Goal: Information Seeking & Learning: Learn about a topic

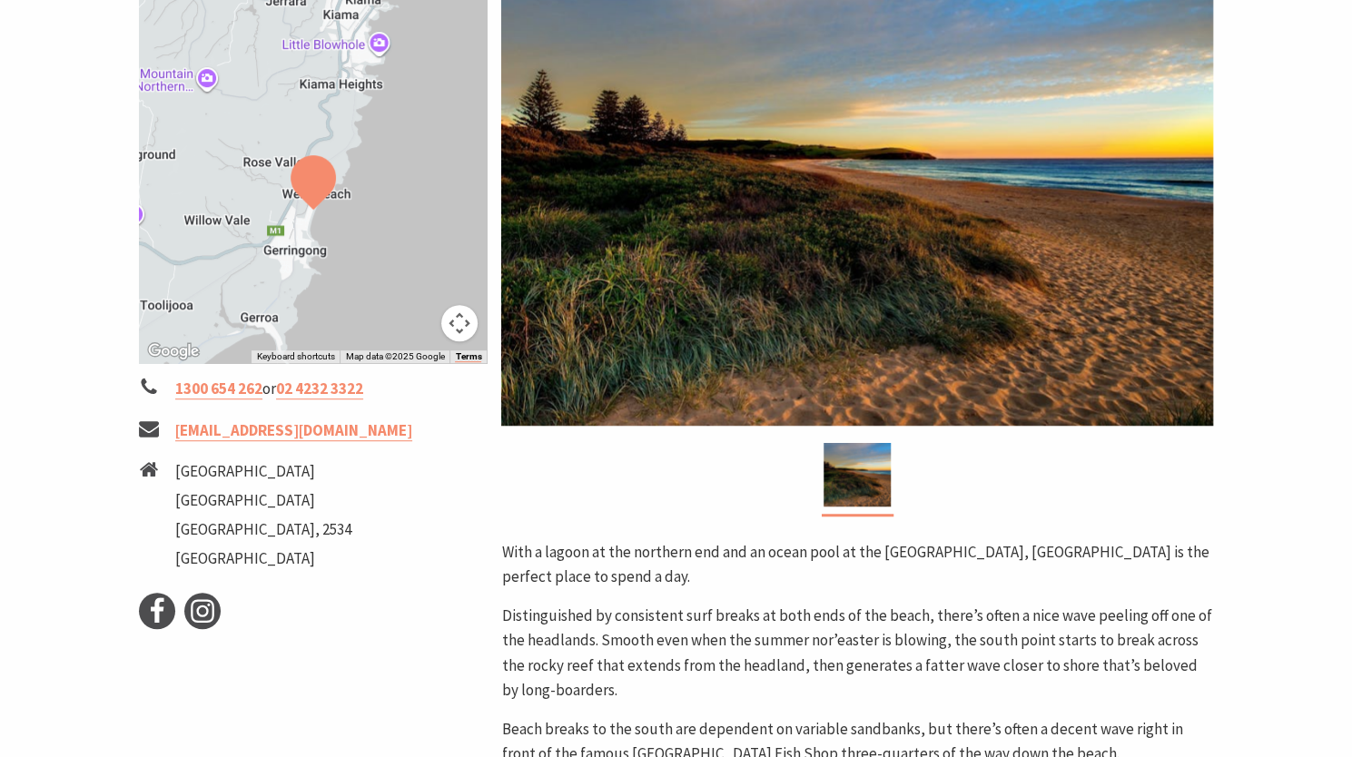
scroll to position [449, 0]
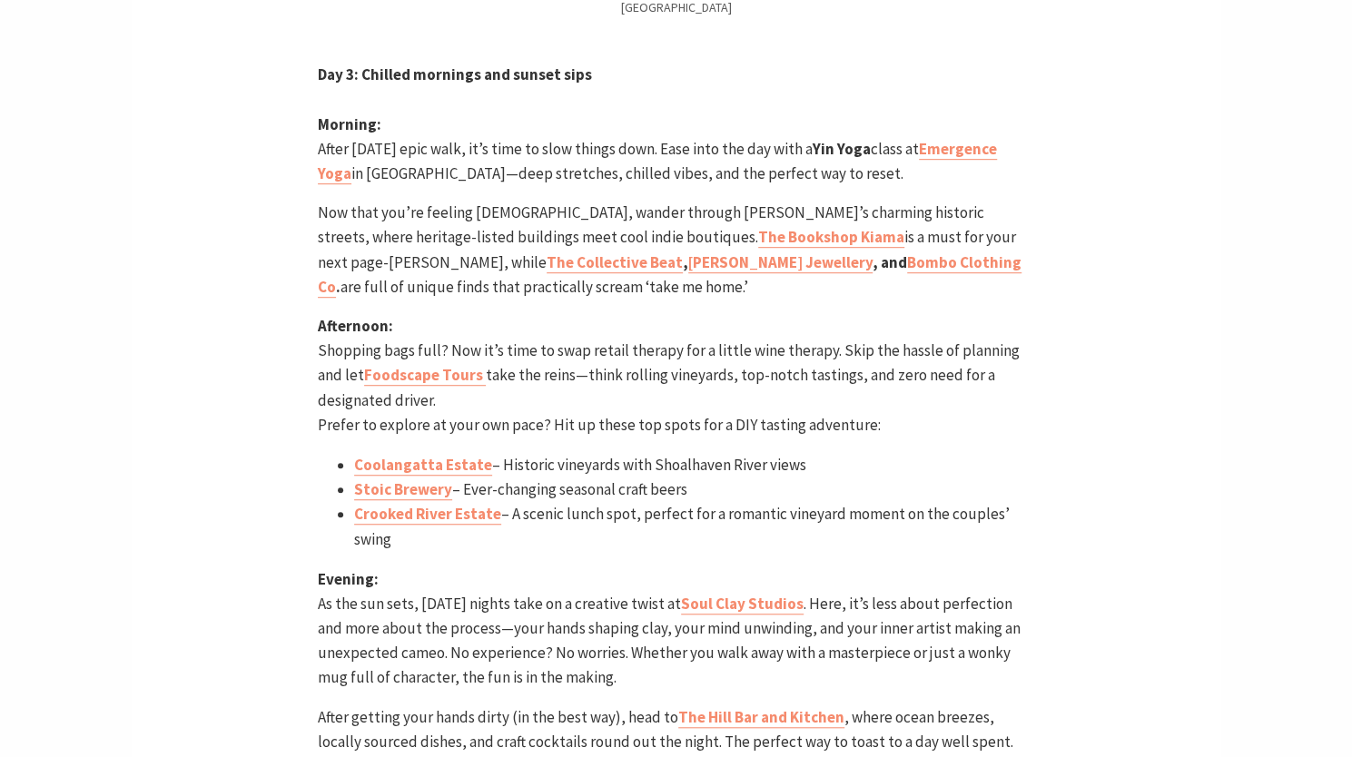
scroll to position [4586, 0]
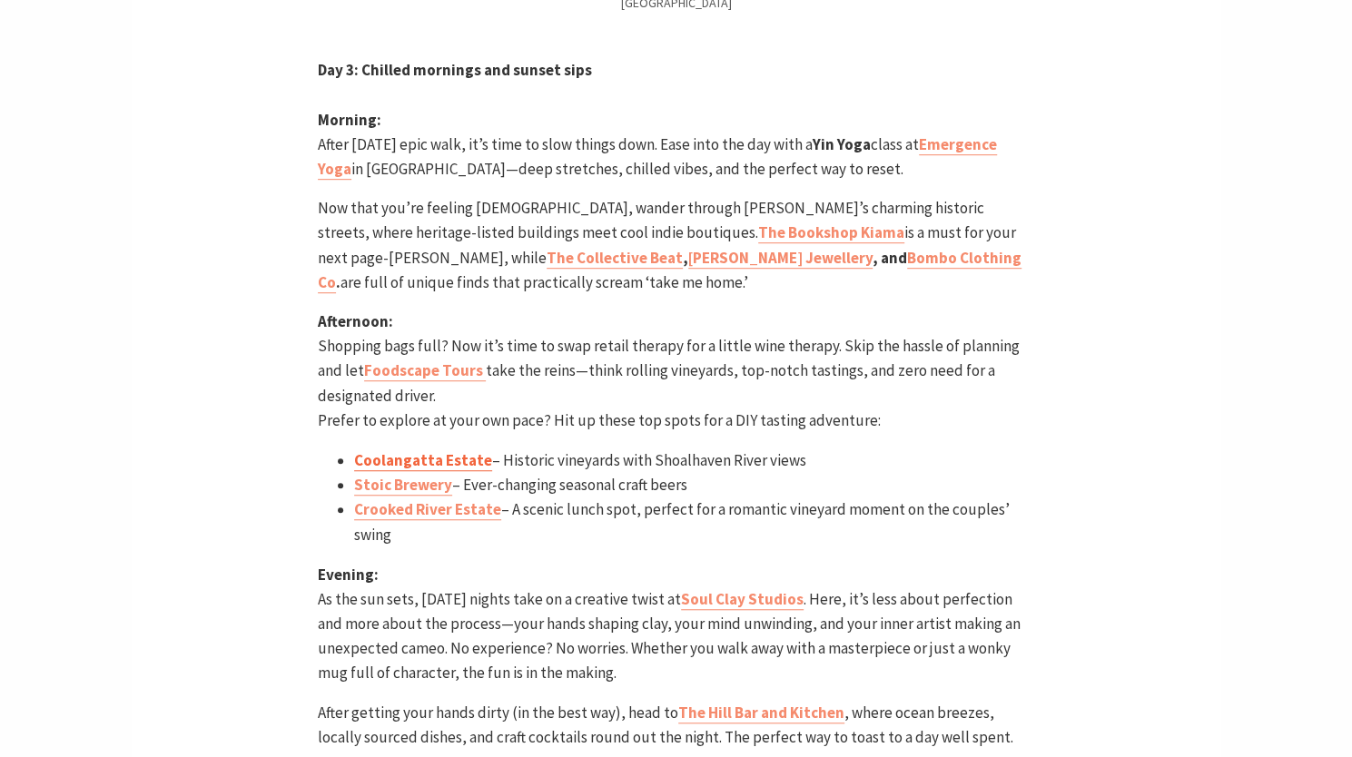
click at [399, 450] on link "Coolangatta Estate" at bounding box center [423, 460] width 138 height 21
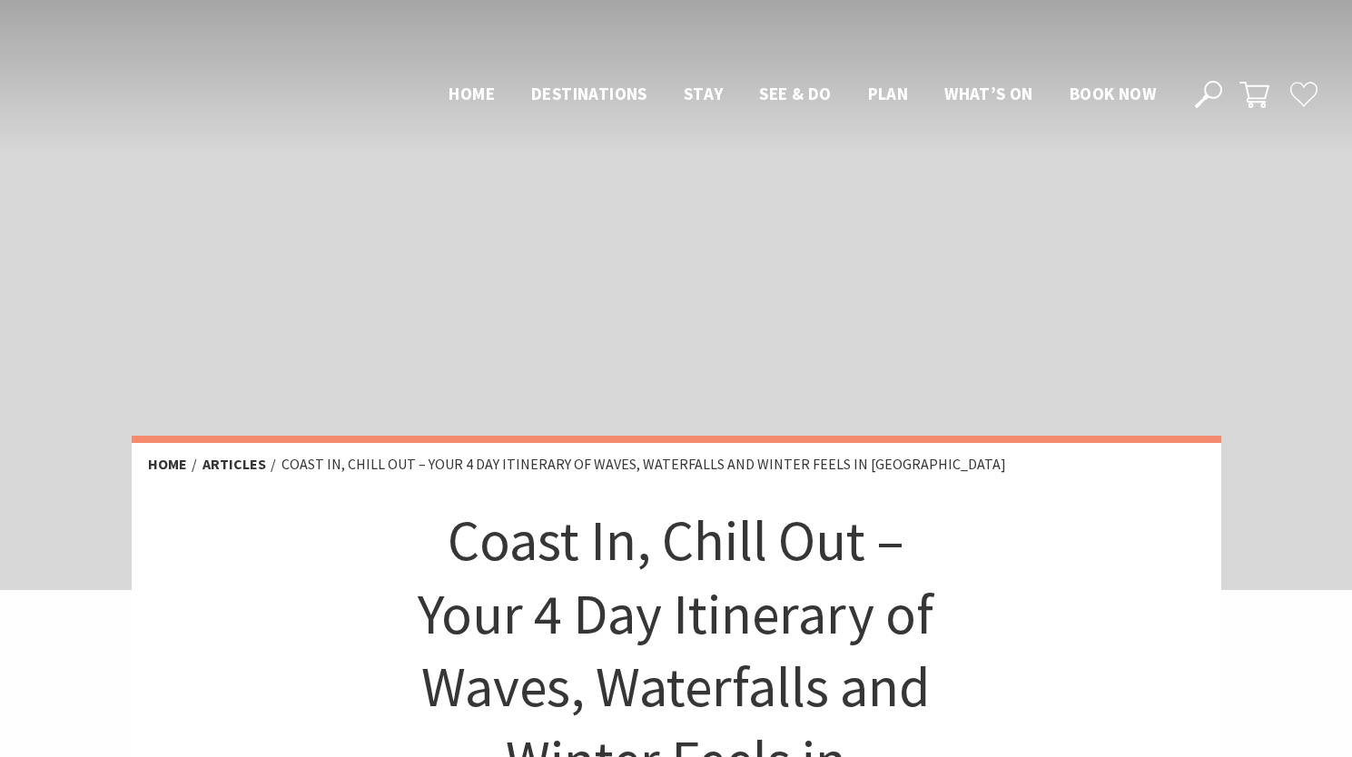
scroll to position [4854, 0]
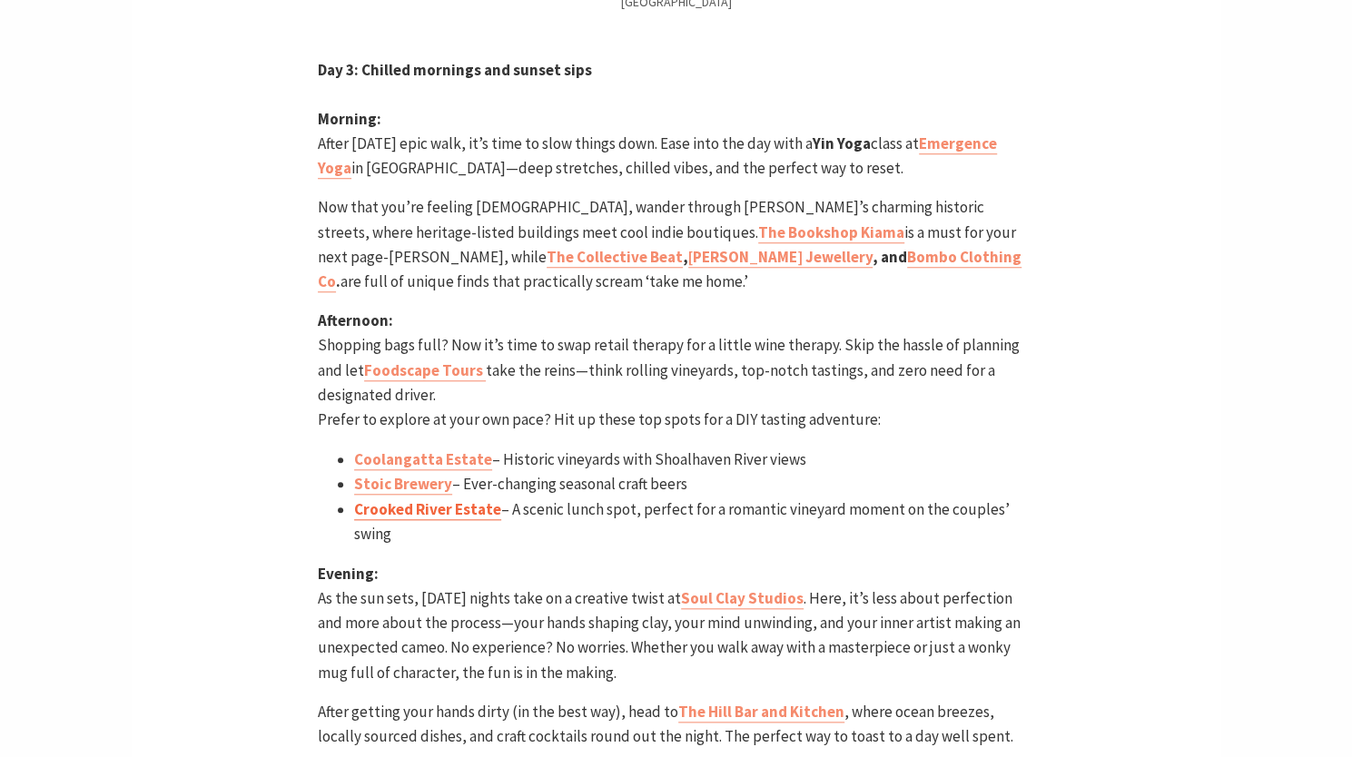
click at [412, 499] on link "Crooked River Estate" at bounding box center [427, 509] width 147 height 21
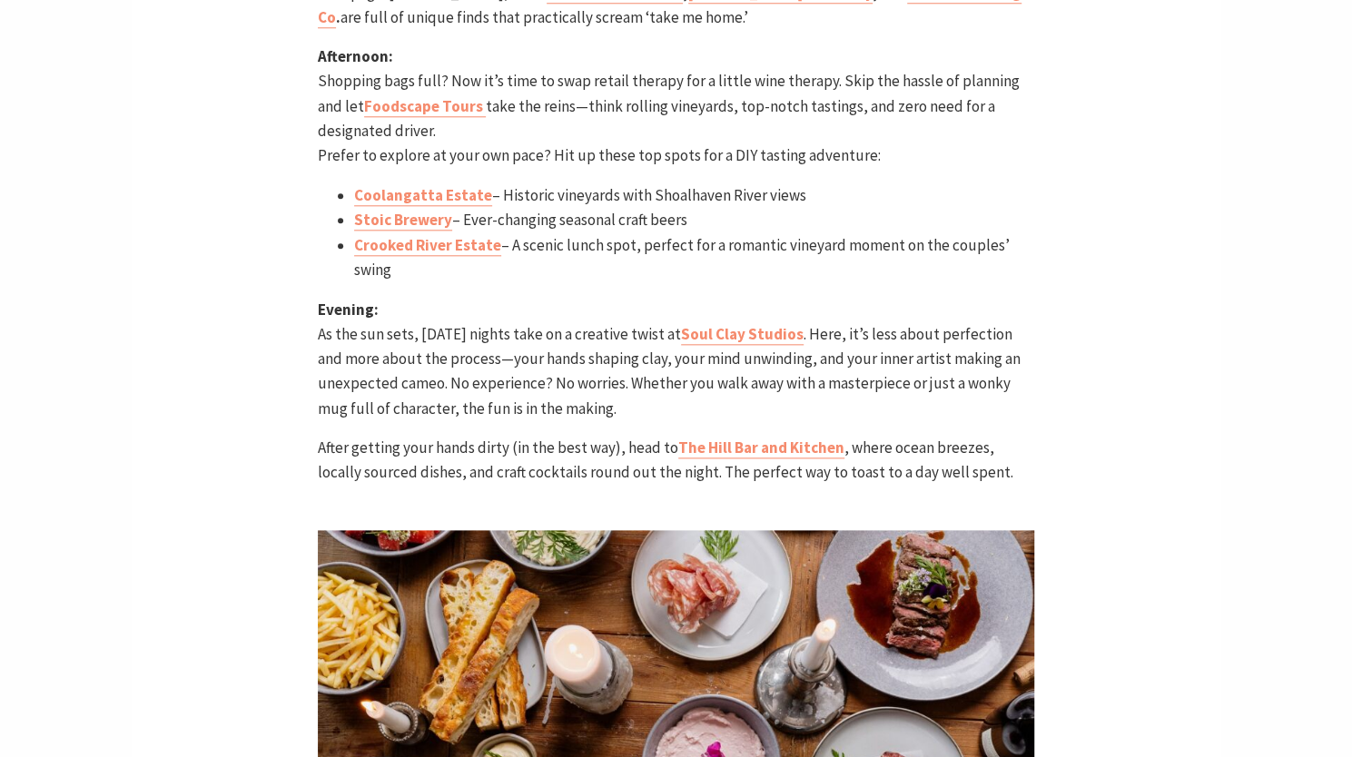
scroll to position [5120, 0]
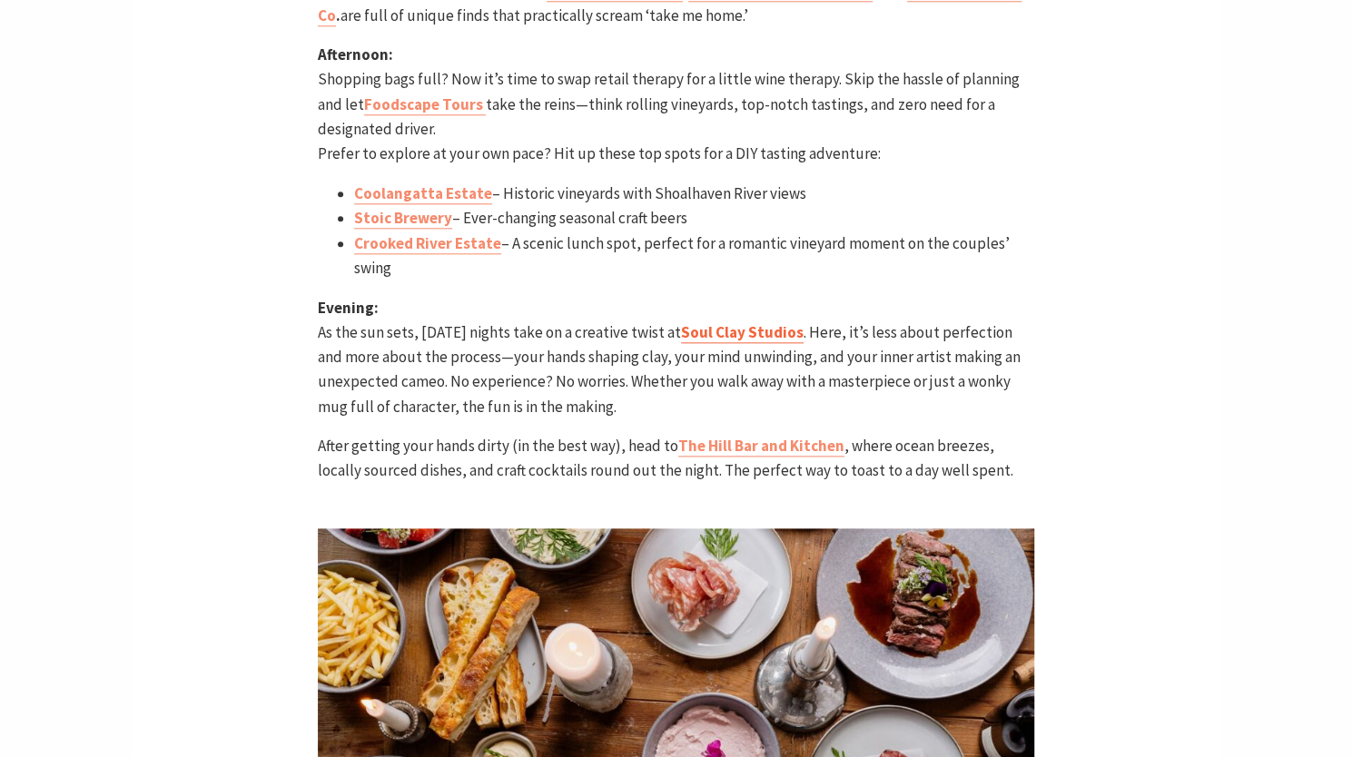
click at [717, 322] on strong "Soul Clay Studios" at bounding box center [742, 332] width 123 height 20
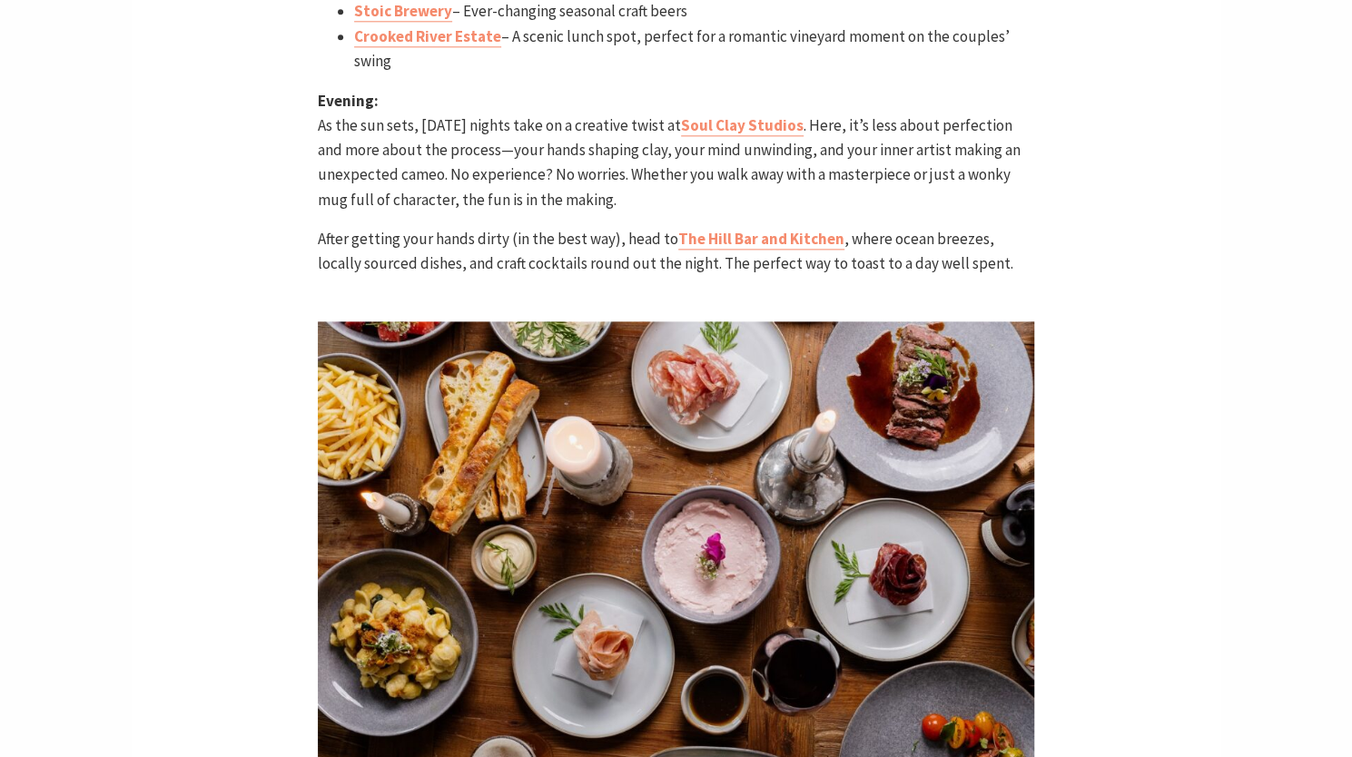
scroll to position [5335, 0]
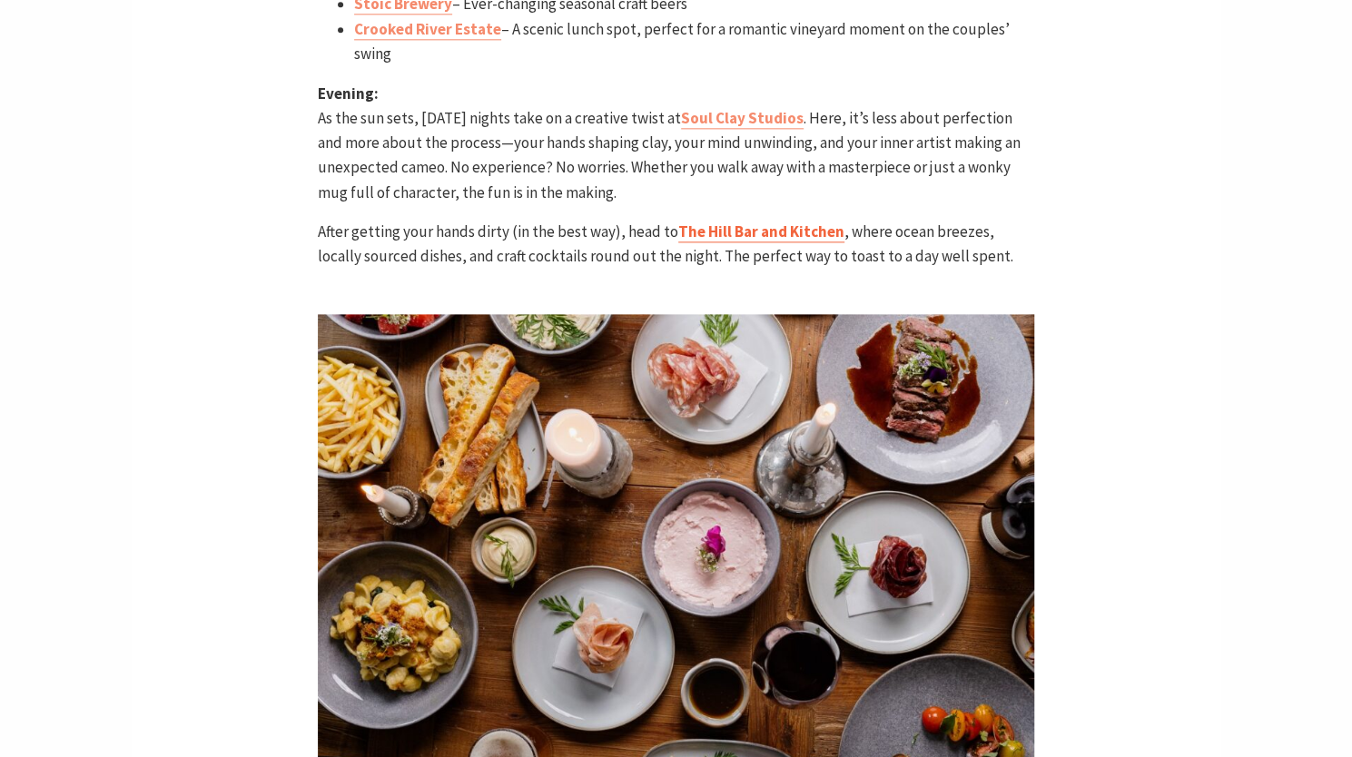
click at [721, 222] on strong "The Hill Bar and Kitchen" at bounding box center [761, 232] width 166 height 20
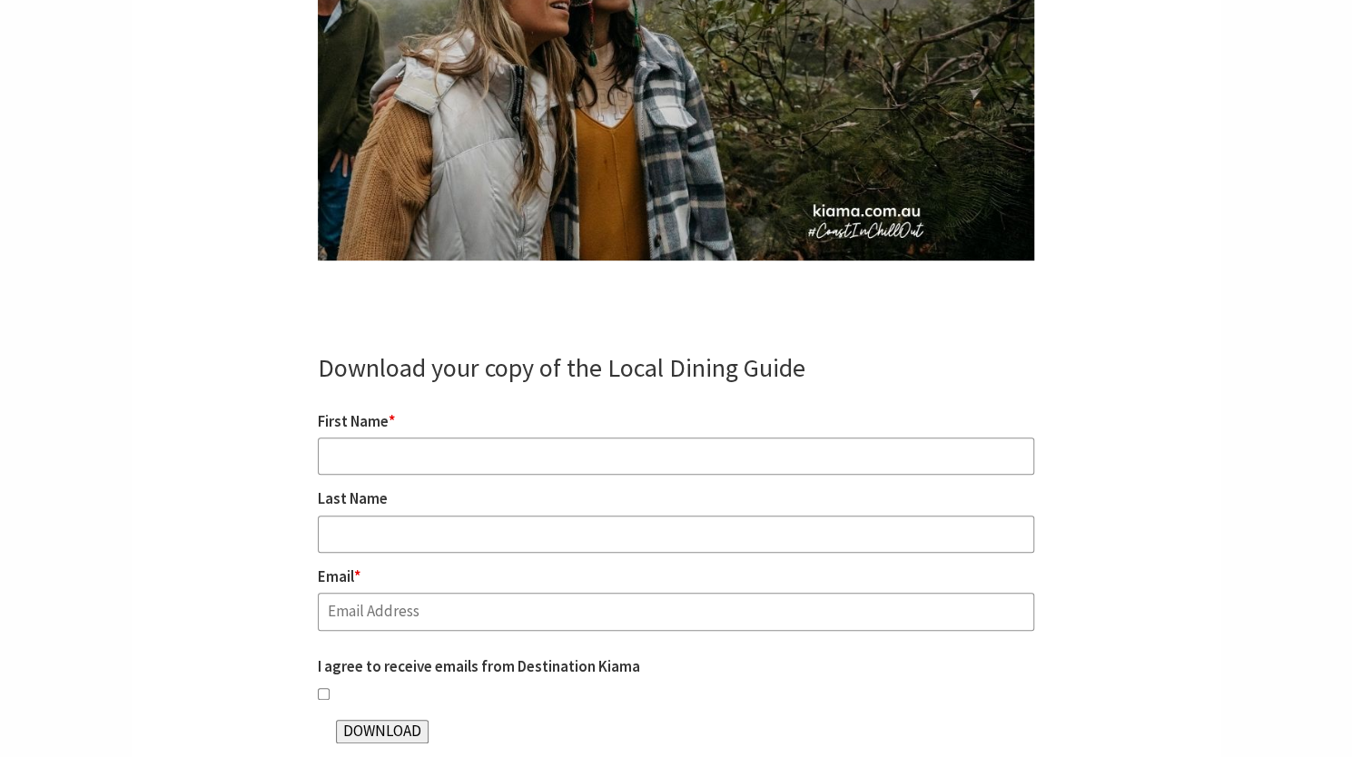
scroll to position [8525, 0]
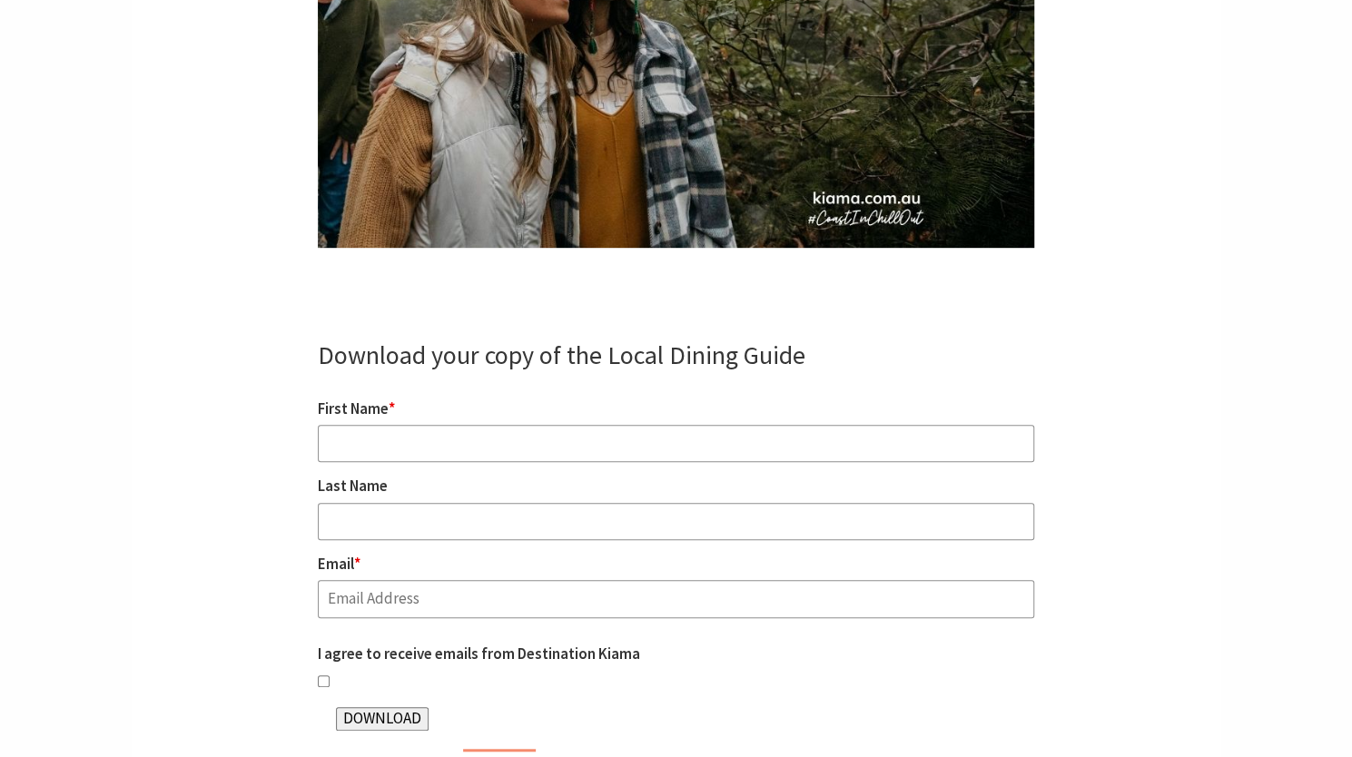
click at [349, 425] on input "First Name *" at bounding box center [676, 444] width 716 height 38
type input "[PERSON_NAME]"
type input "lisanolan3@gmail.com"
click at [323, 675] on input "I agree to receive emails from Destination Kiama" at bounding box center [324, 681] width 12 height 12
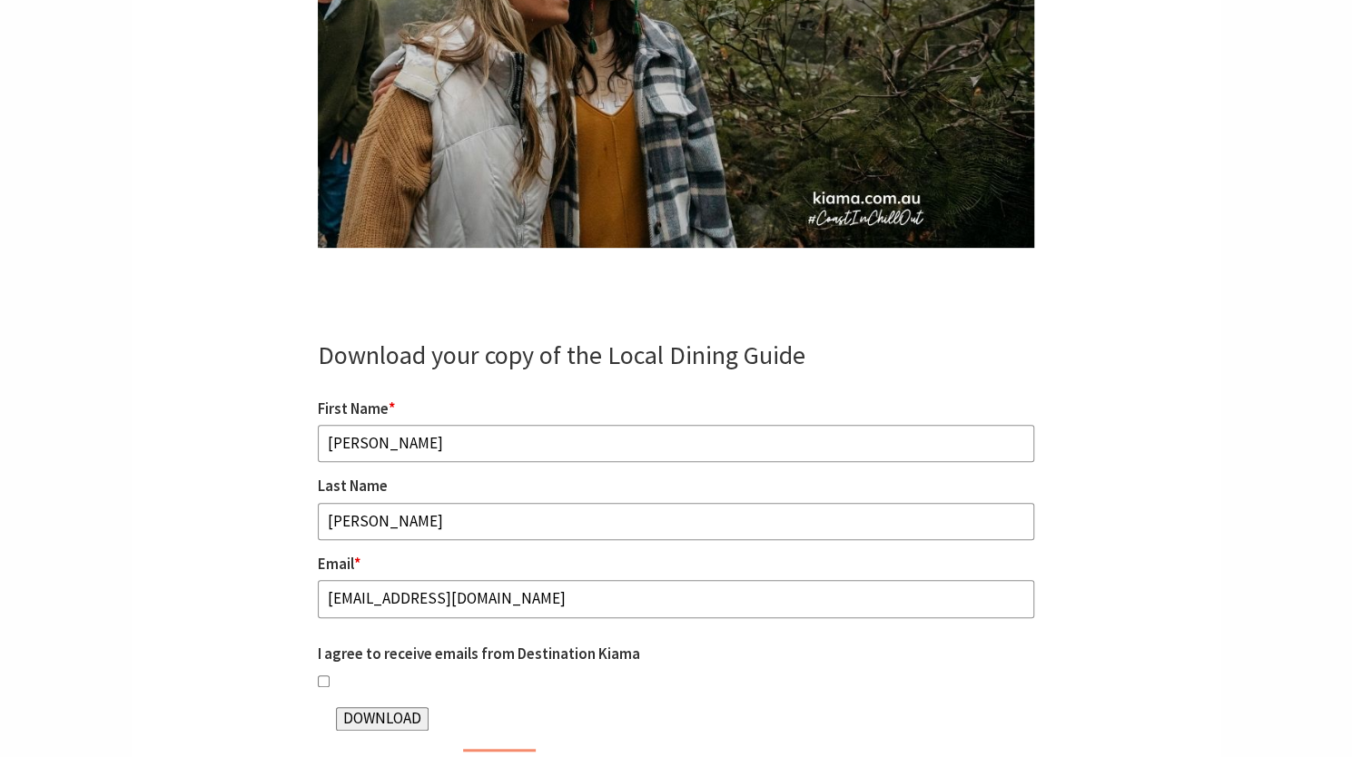
checkbox input "true"
click at [375, 707] on input "DOWNLOAD" at bounding box center [382, 719] width 93 height 24
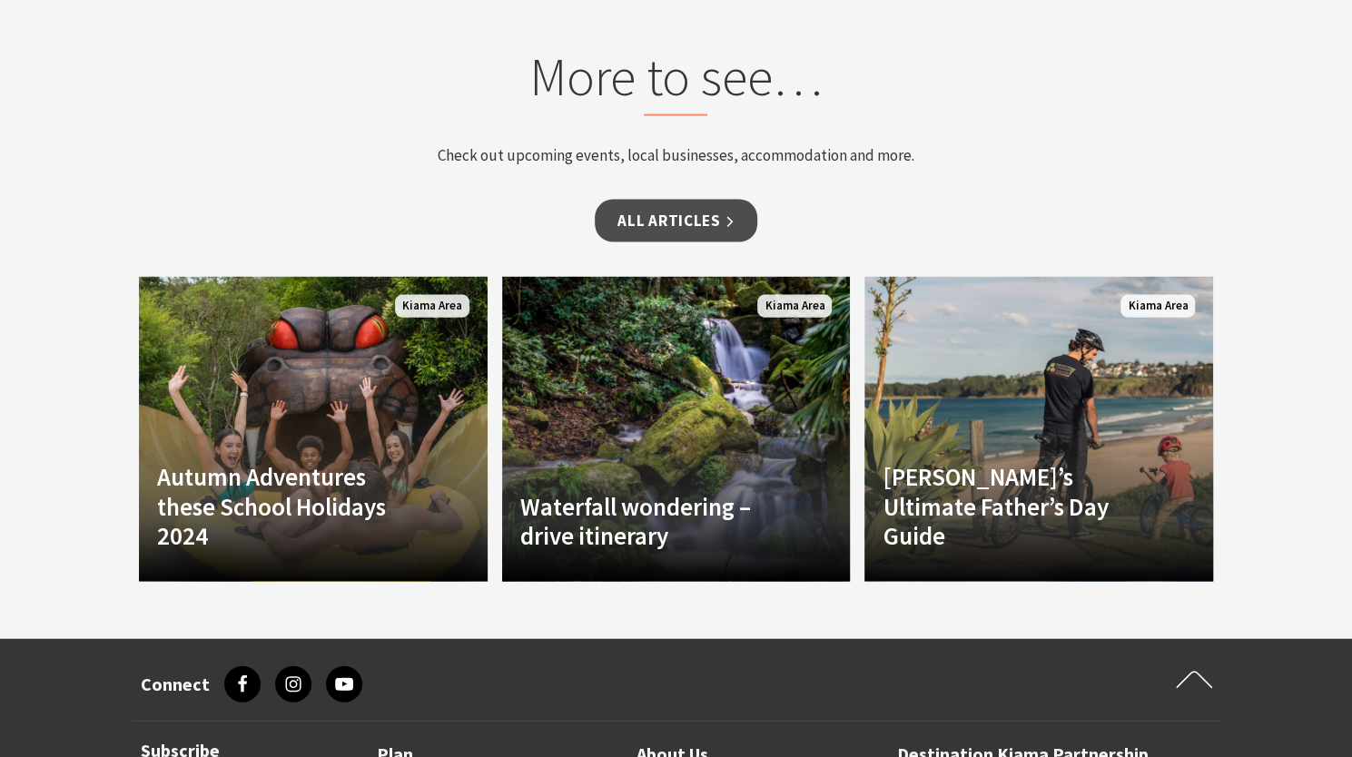
scroll to position [10322, 0]
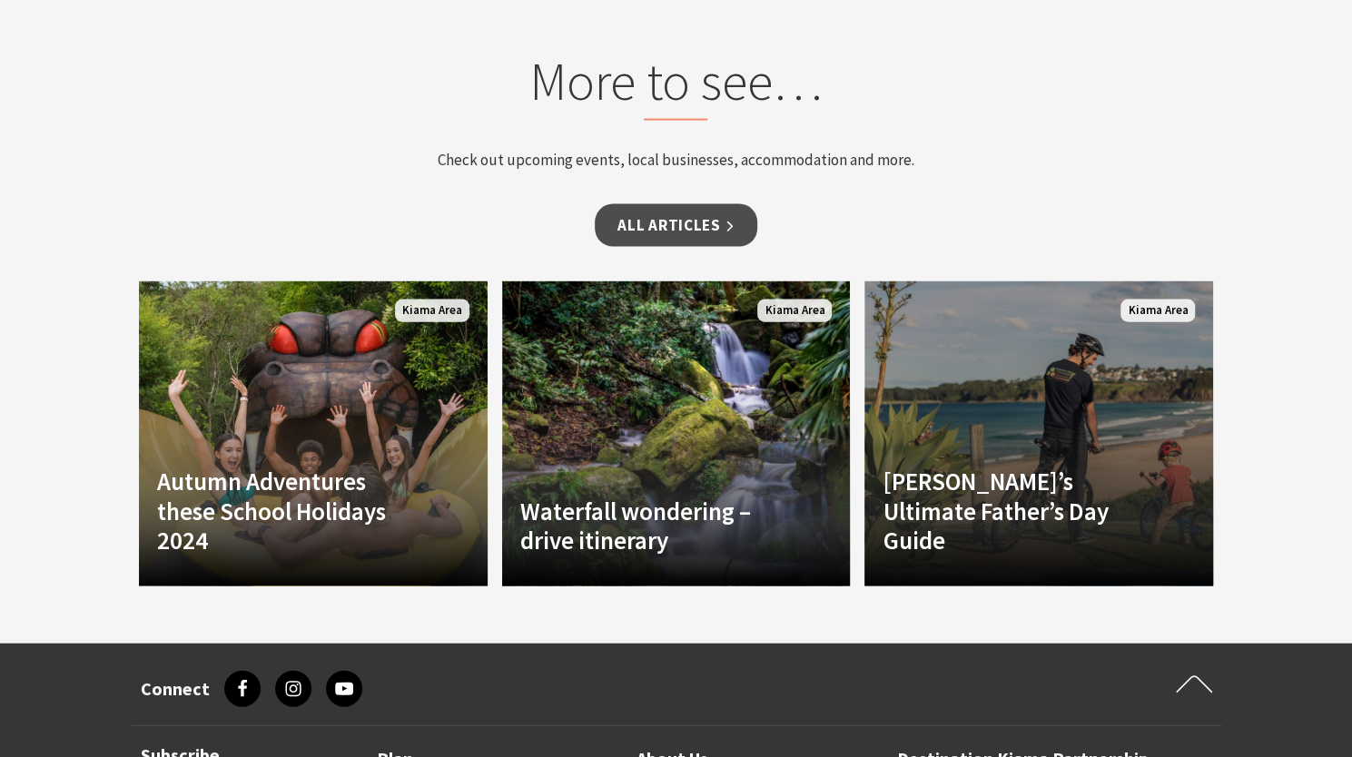
click at [1003, 320] on link "Another Image Used Kiama’s Ultimate Father’s Day Guide Whether you have an adre…" at bounding box center [1038, 433] width 349 height 305
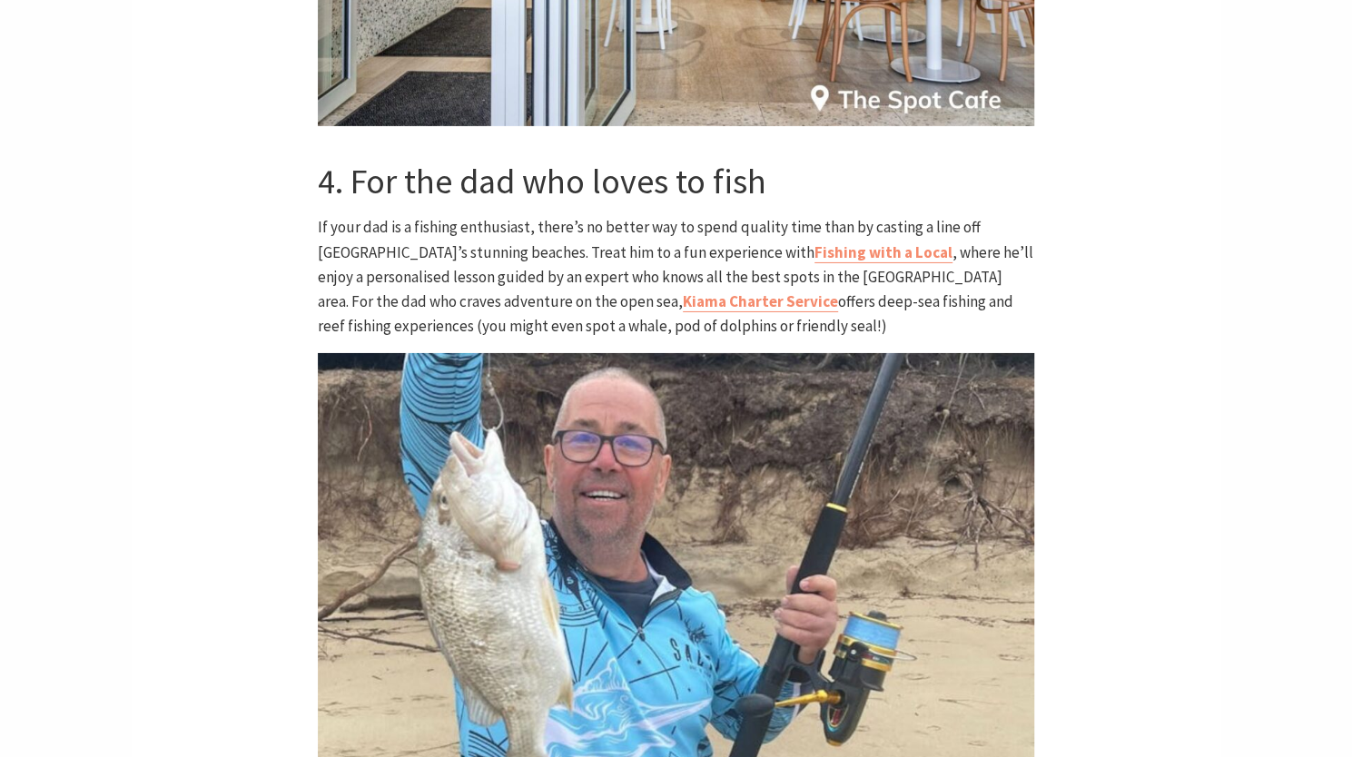
scroll to position [3499, 0]
click at [814, 241] on link "Fishing with a Local" at bounding box center [883, 251] width 138 height 21
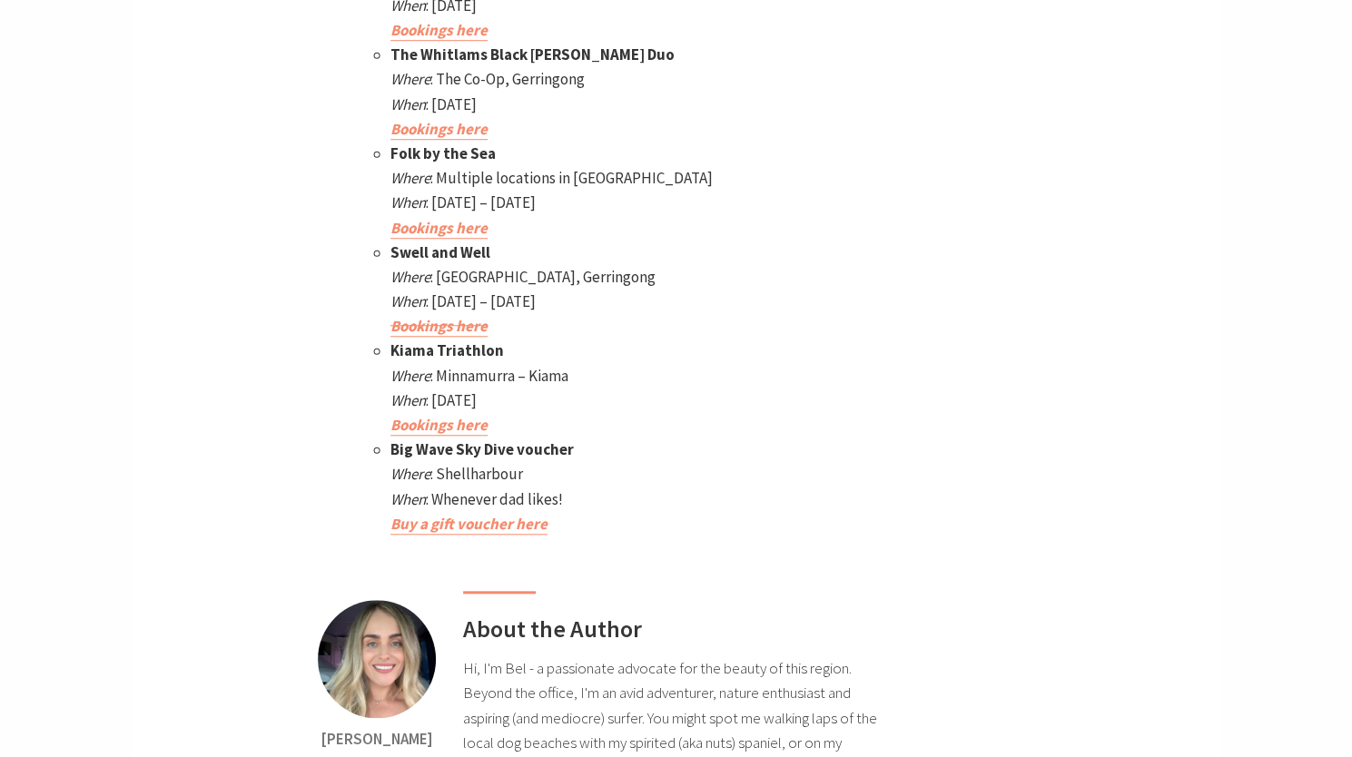
scroll to position [8864, 0]
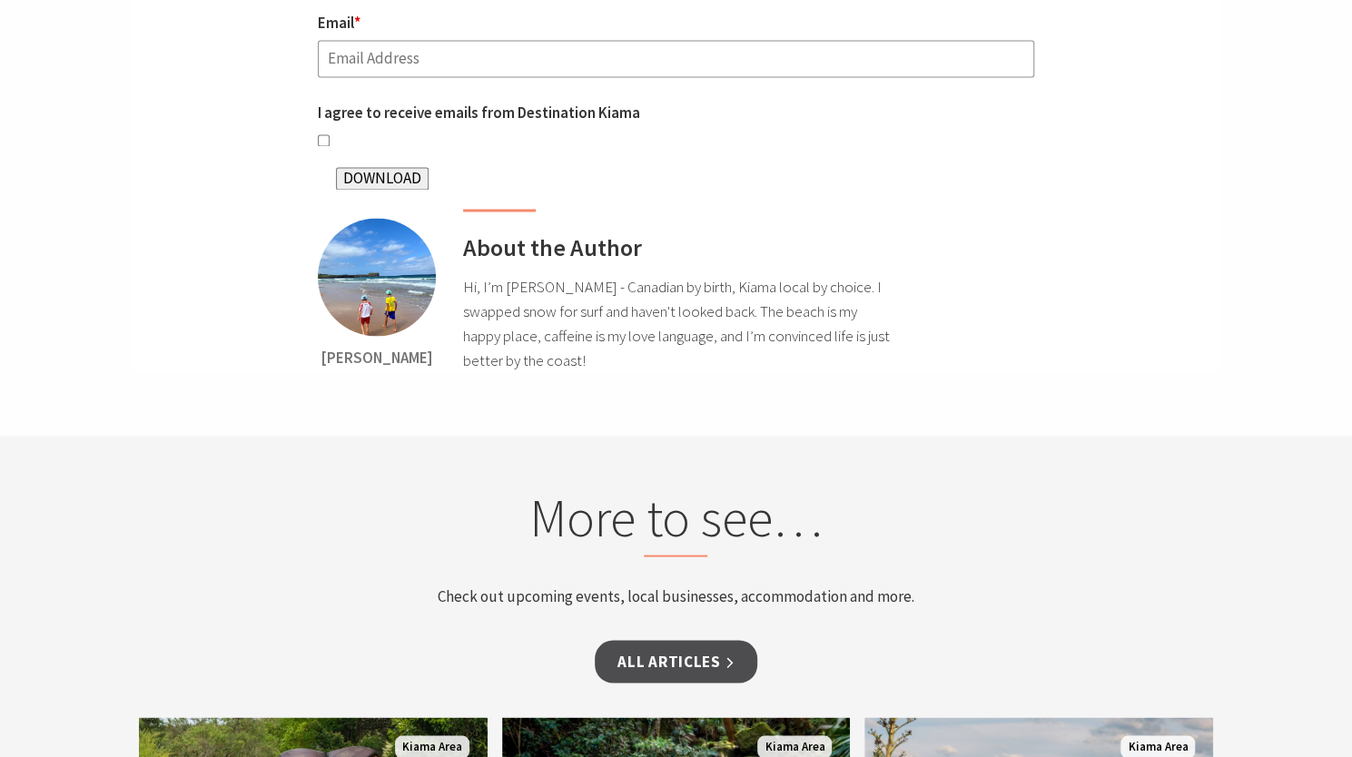
scroll to position [9888, 0]
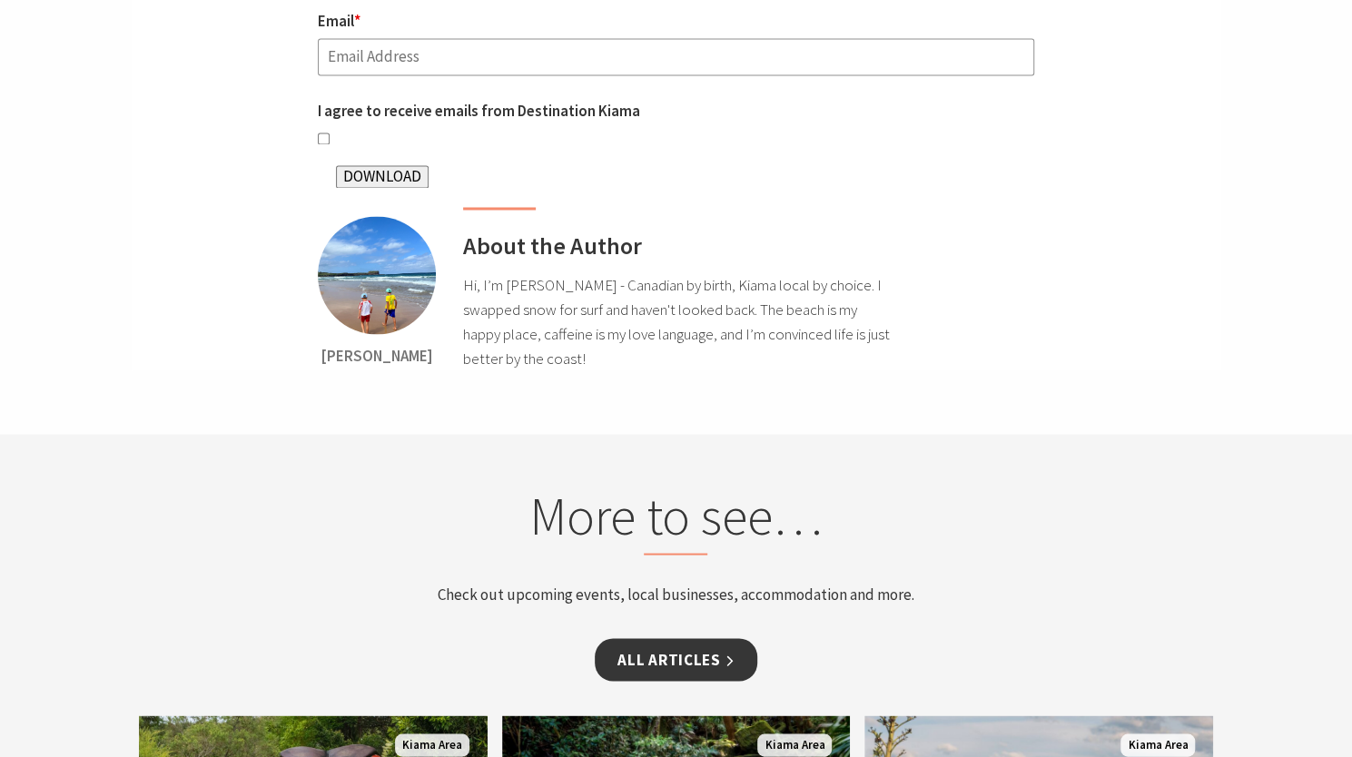
click at [680, 638] on link "All Articles" at bounding box center [676, 659] width 162 height 43
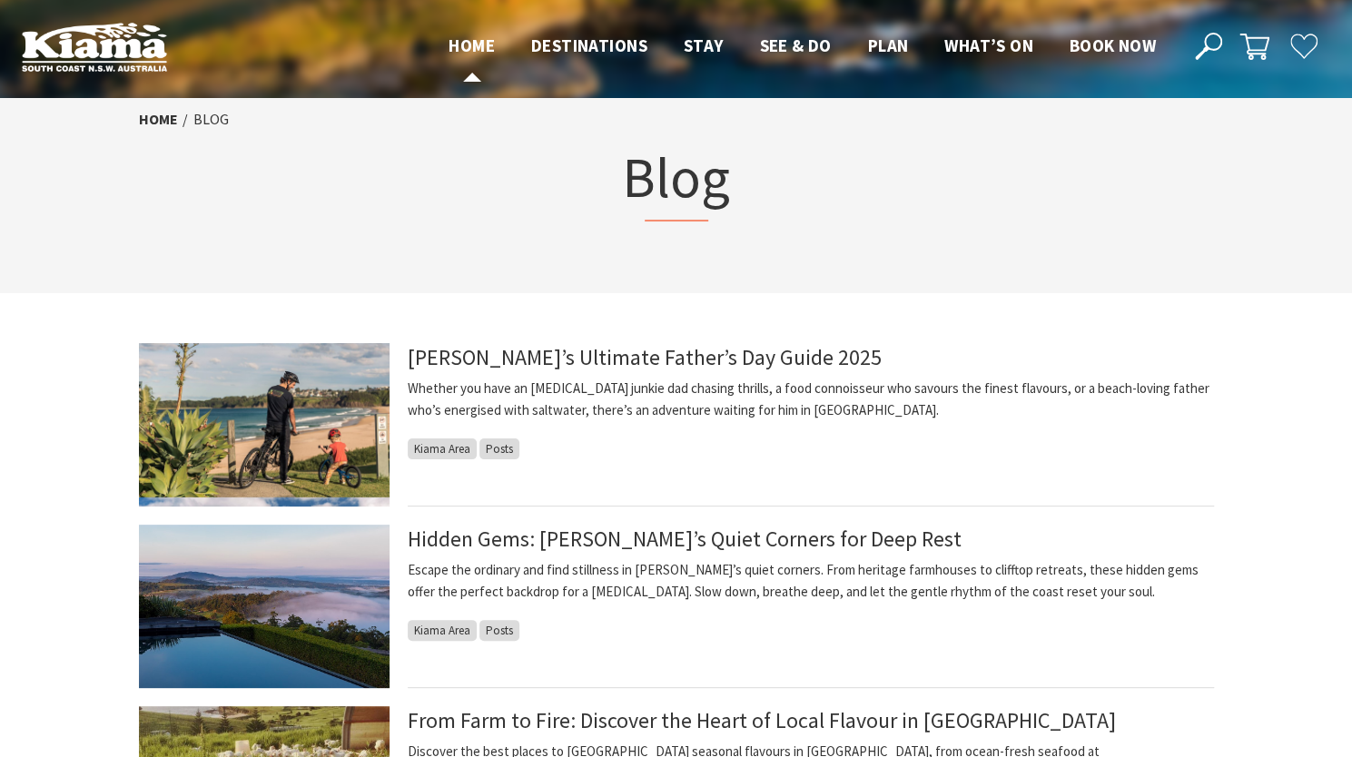
click at [460, 53] on span "Home" at bounding box center [471, 45] width 46 height 22
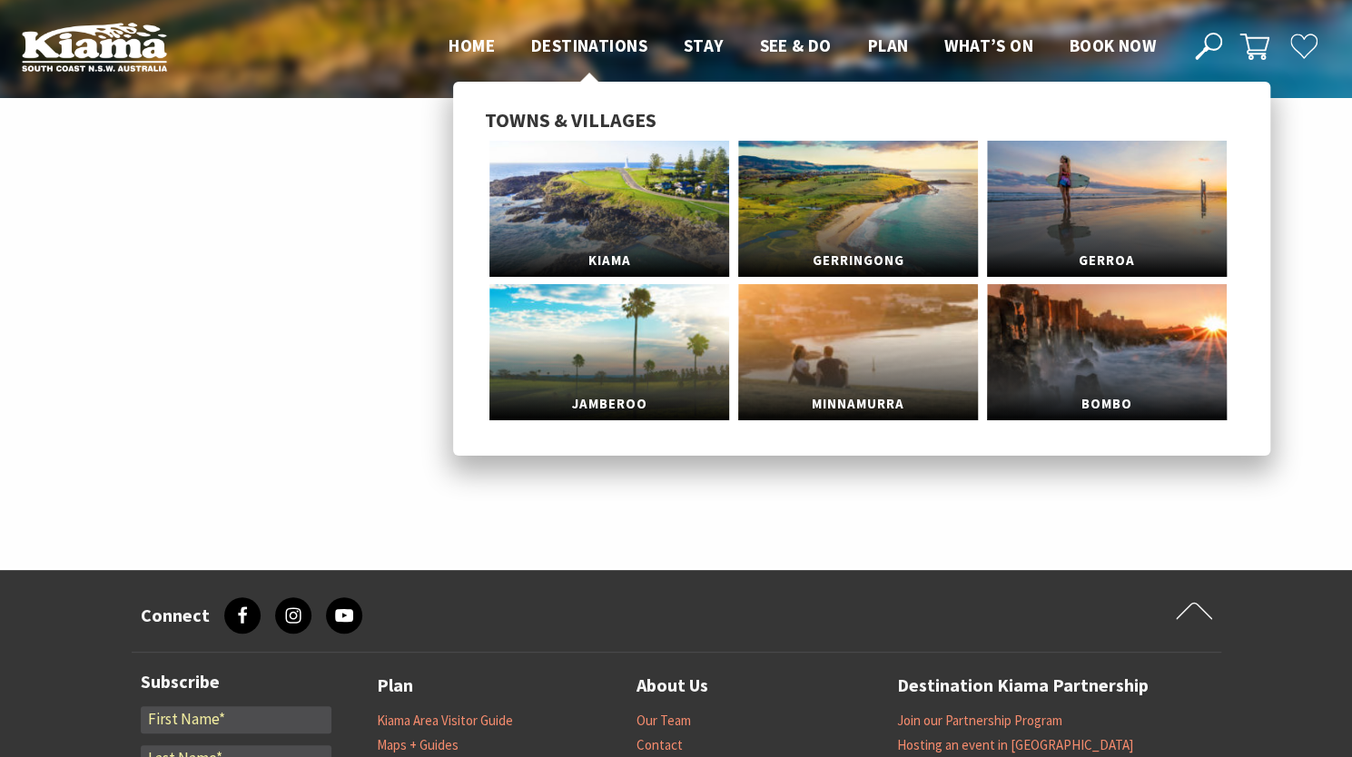
click at [568, 46] on span "Destinations" at bounding box center [589, 45] width 116 height 22
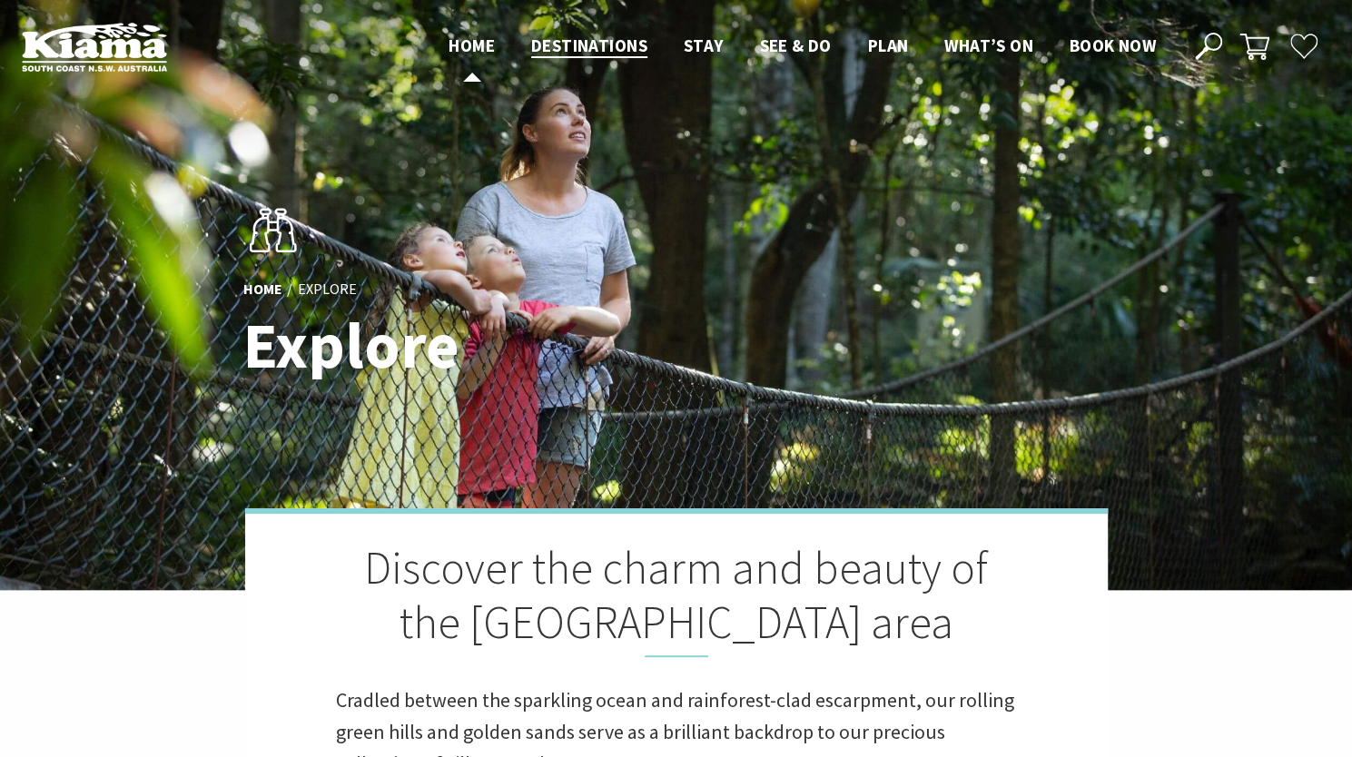
click at [460, 44] on span "Home" at bounding box center [471, 45] width 46 height 22
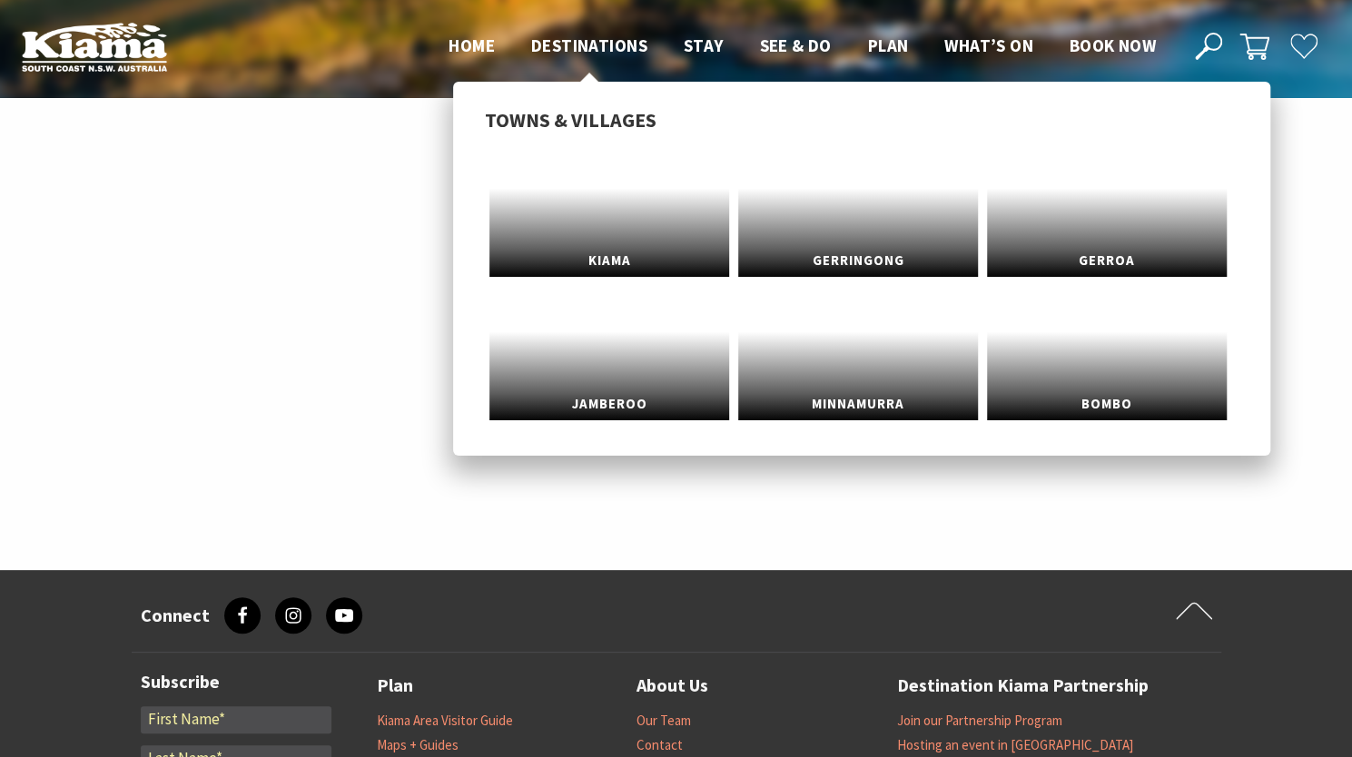
click at [563, 54] on span "Destinations" at bounding box center [589, 45] width 116 height 22
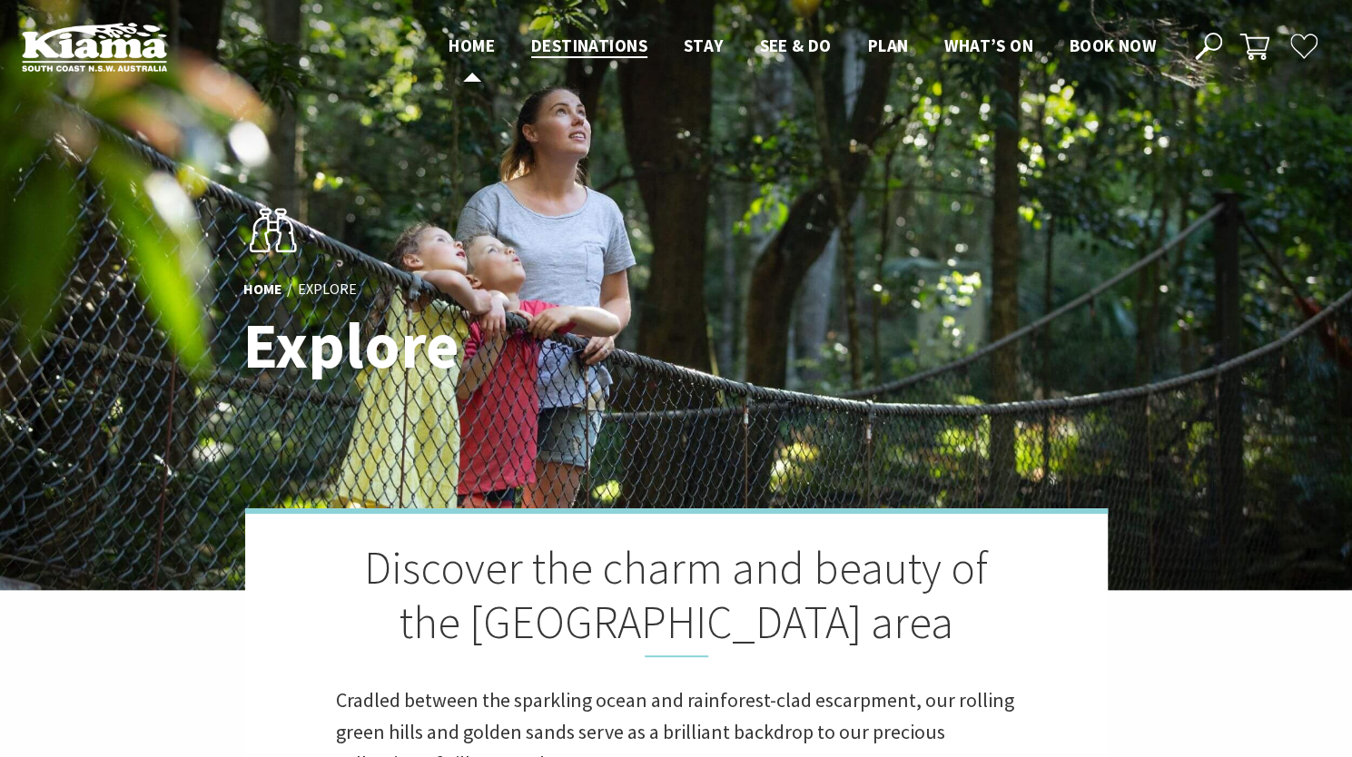
click at [464, 56] on link "Home" at bounding box center [471, 46] width 46 height 24
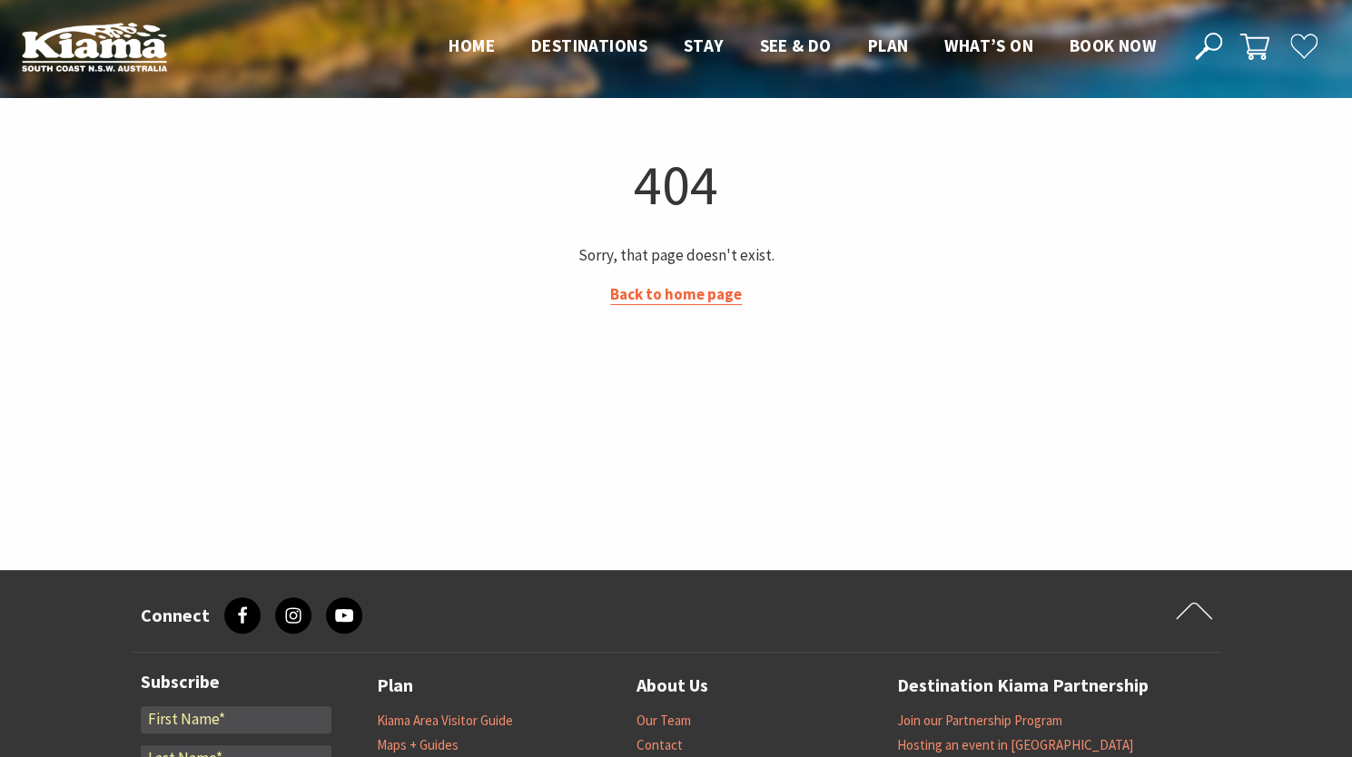
click at [664, 296] on link "Back to home page" at bounding box center [676, 294] width 132 height 21
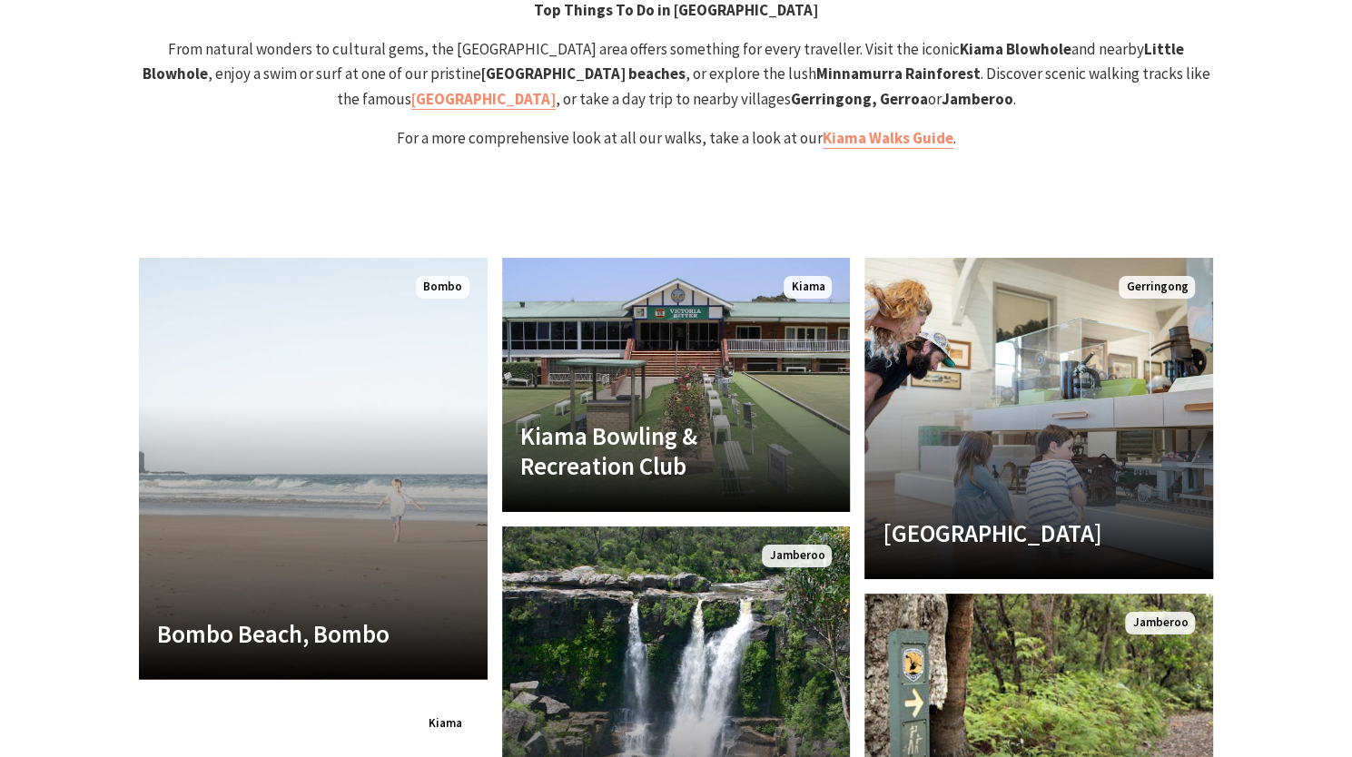
scroll to position [3880, 0]
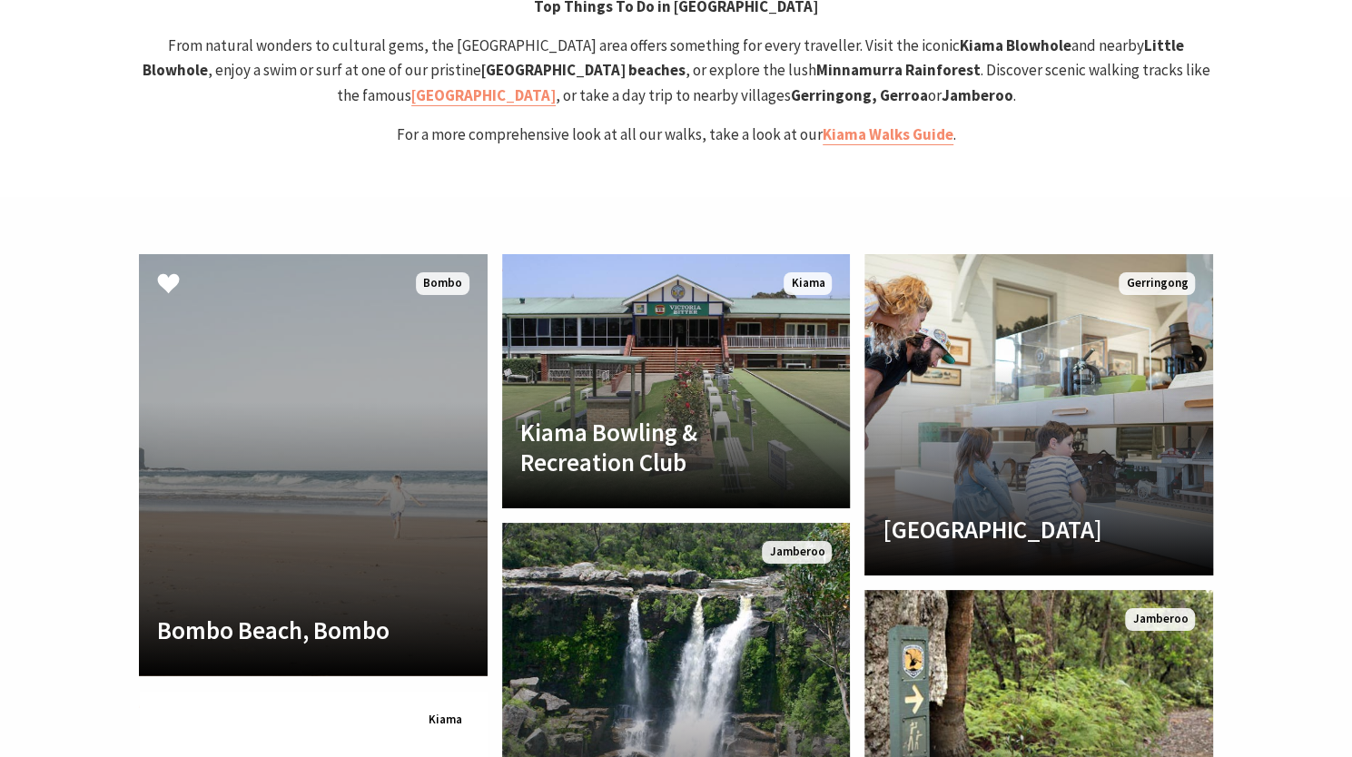
click at [238, 407] on link "Bombo Beach, Bombo Bombo Beach is a 1200-metre stretch of sand that links centr…" at bounding box center [313, 465] width 349 height 422
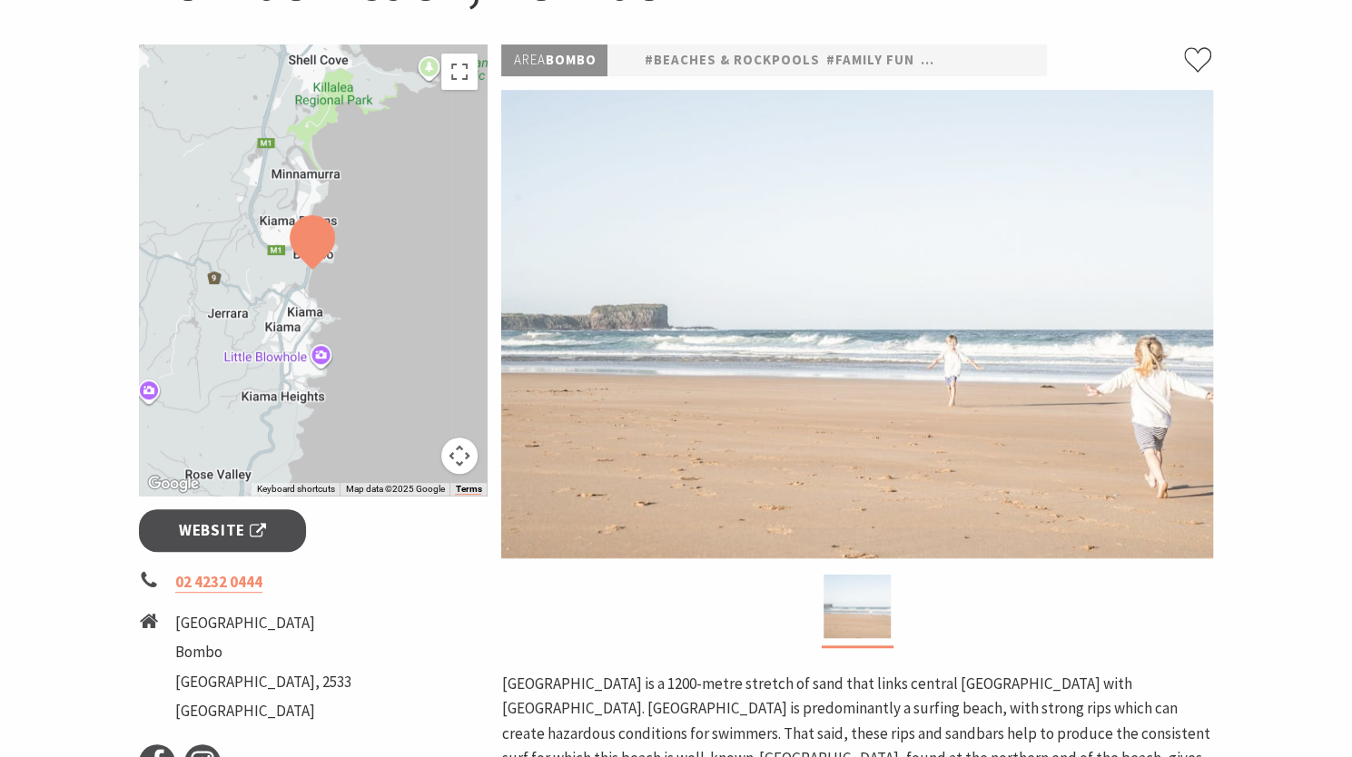
scroll to position [247, 0]
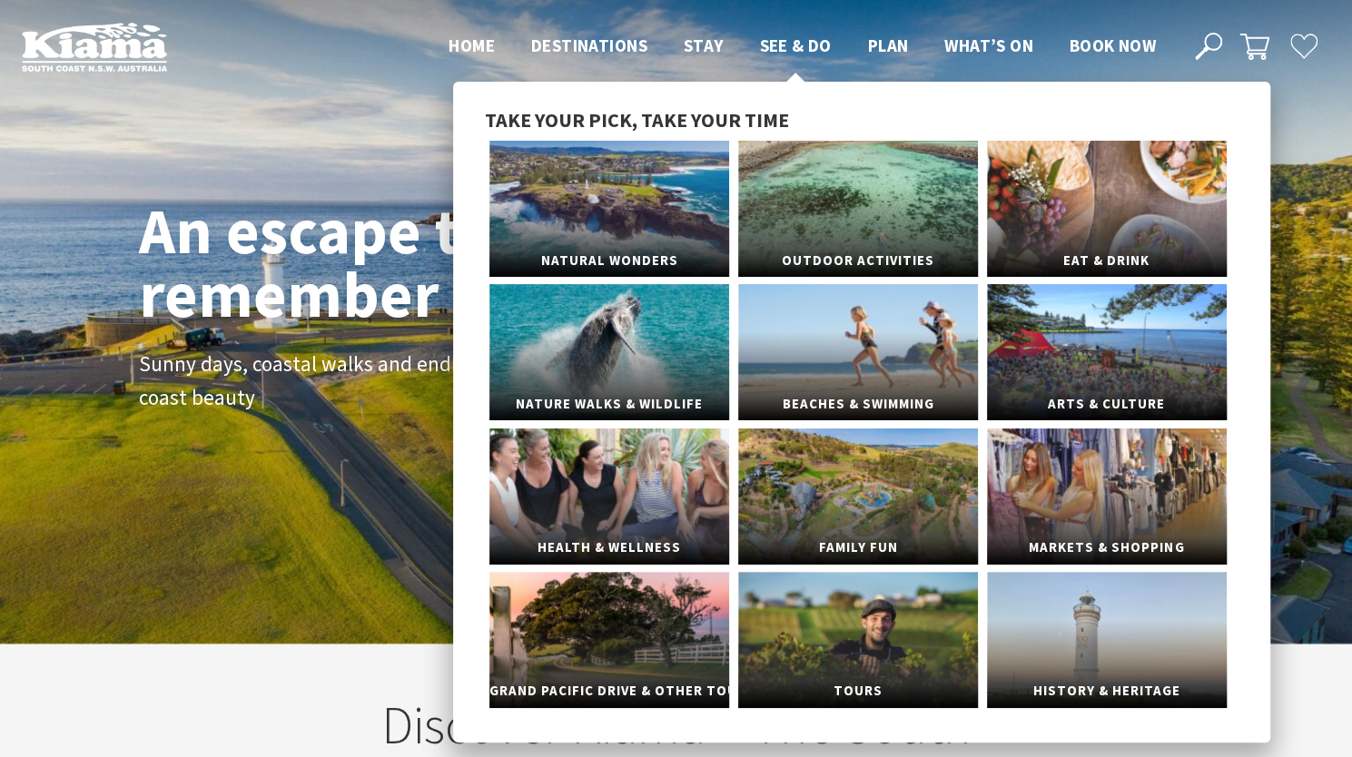
click at [777, 41] on span "See & Do" at bounding box center [795, 45] width 72 height 22
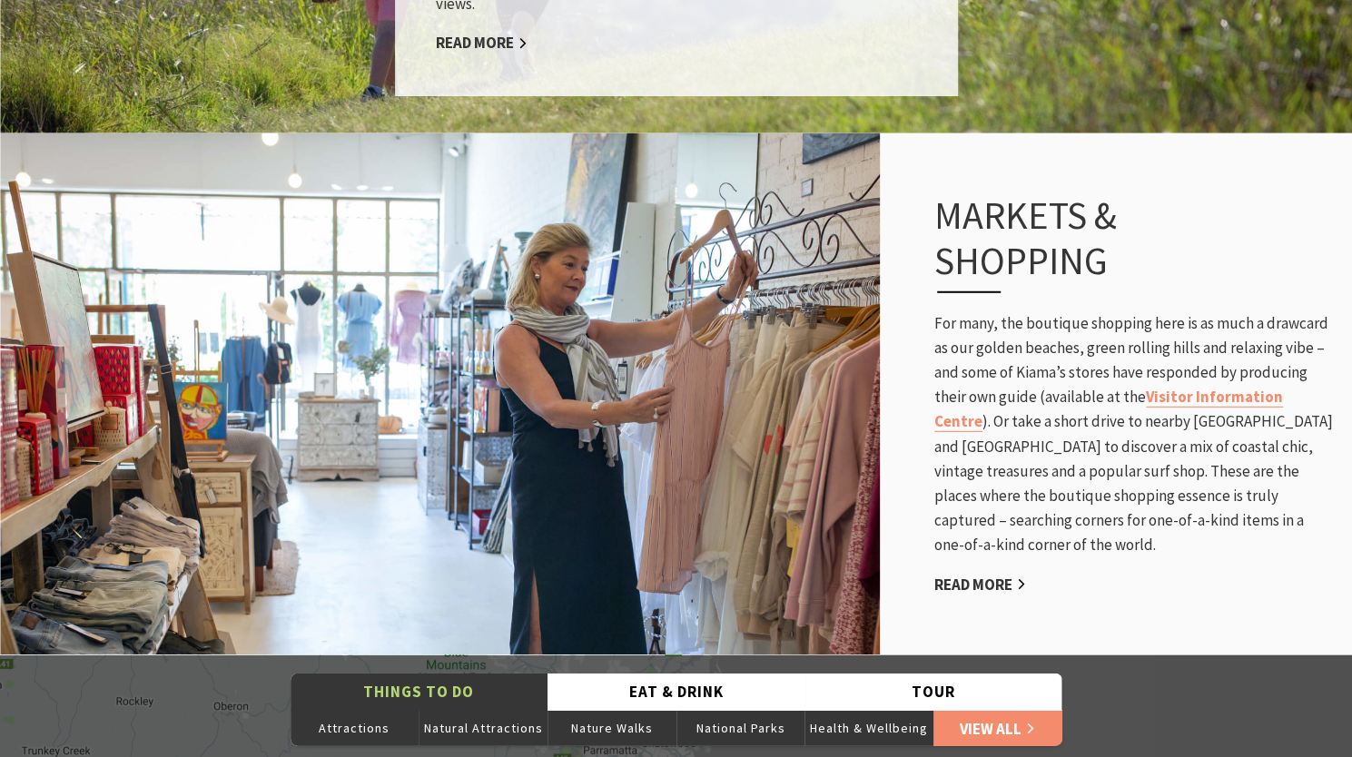
scroll to position [2841, 0]
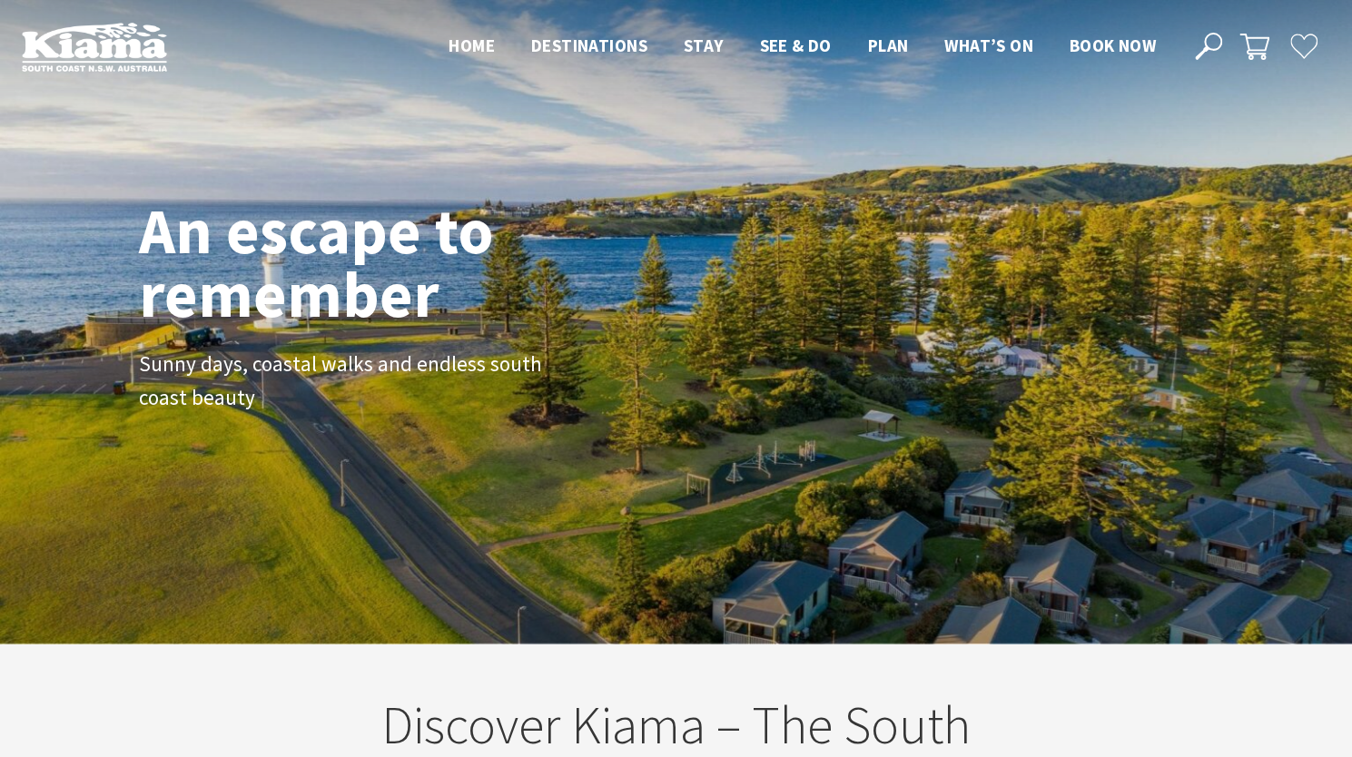
scroll to position [320, 1365]
